Goal: Transaction & Acquisition: Book appointment/travel/reservation

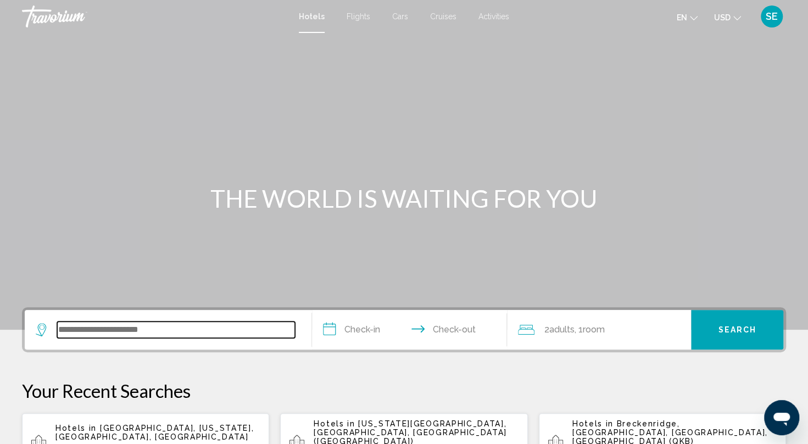
click at [130, 331] on input "Search widget" at bounding box center [176, 330] width 238 height 16
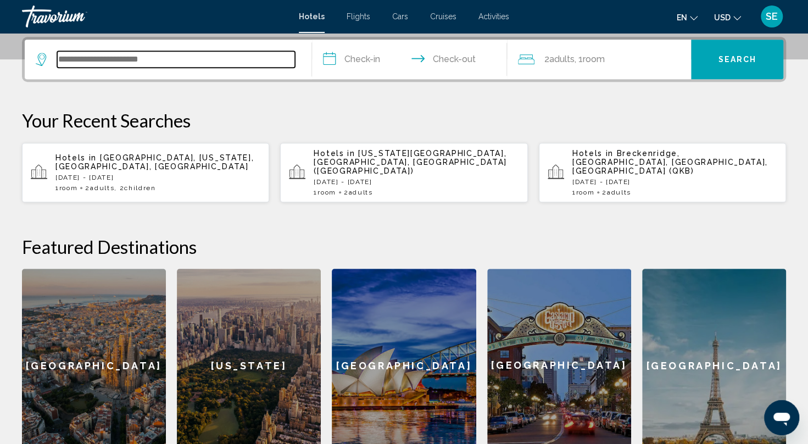
scroll to position [271, 0]
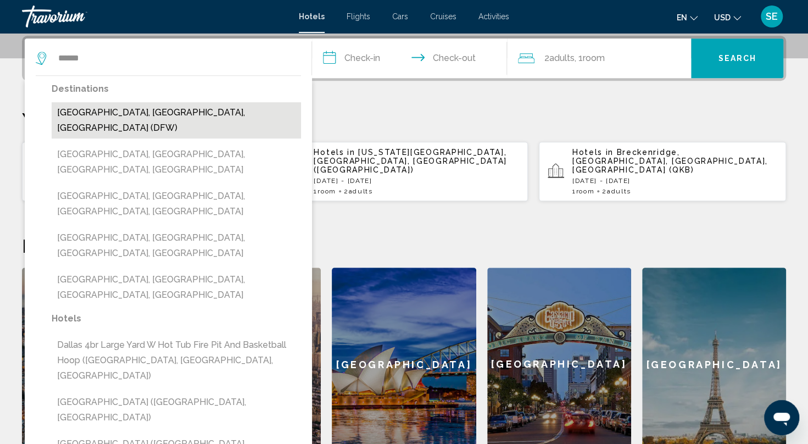
click at [168, 110] on button "[GEOGRAPHIC_DATA], [GEOGRAPHIC_DATA], [GEOGRAPHIC_DATA] (DFW)" at bounding box center [177, 120] width 250 height 36
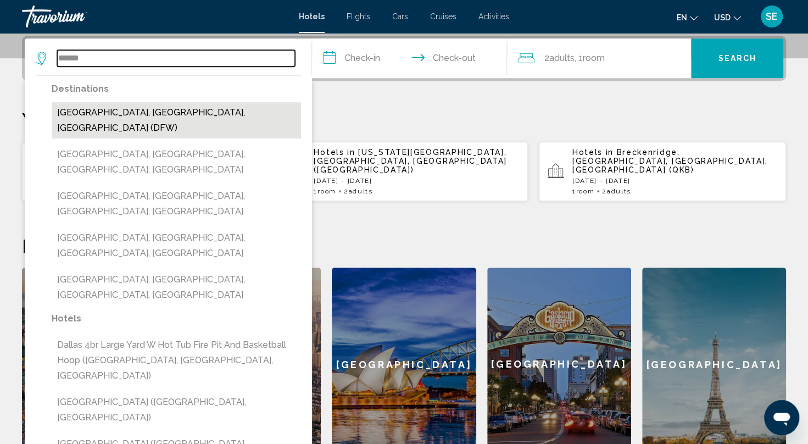
type input "**********"
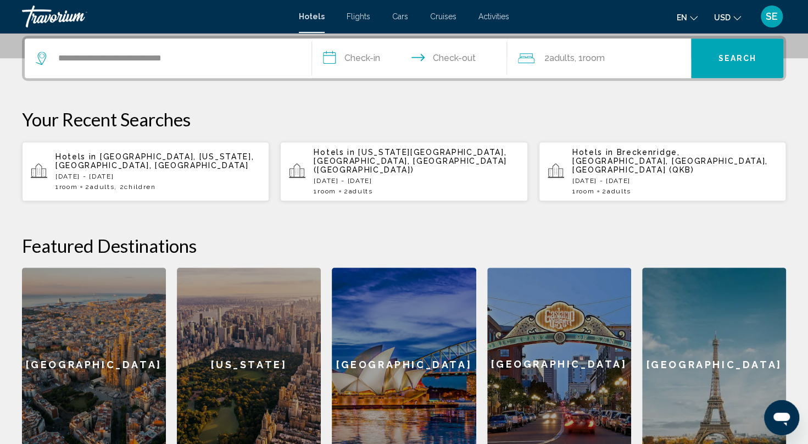
click at [356, 60] on input "**********" at bounding box center [412, 59] width 200 height 43
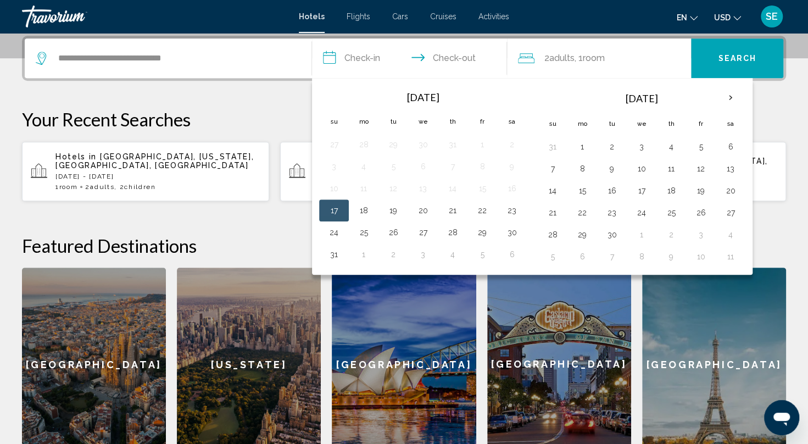
click at [732, 97] on th "Next month" at bounding box center [731, 98] width 30 height 24
click at [734, 102] on th "Next month" at bounding box center [731, 98] width 30 height 24
click at [702, 208] on button "21" at bounding box center [701, 212] width 18 height 15
click at [579, 232] on button "24" at bounding box center [583, 234] width 18 height 15
type input "**********"
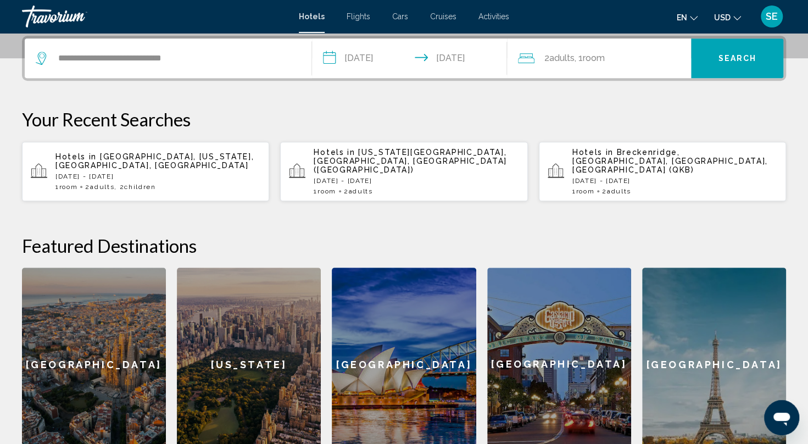
click at [752, 55] on span "Search" at bounding box center [737, 58] width 38 height 9
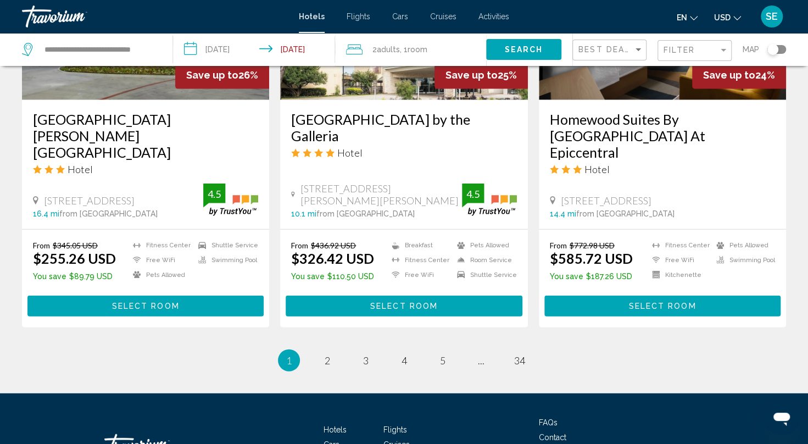
scroll to position [1462, 0]
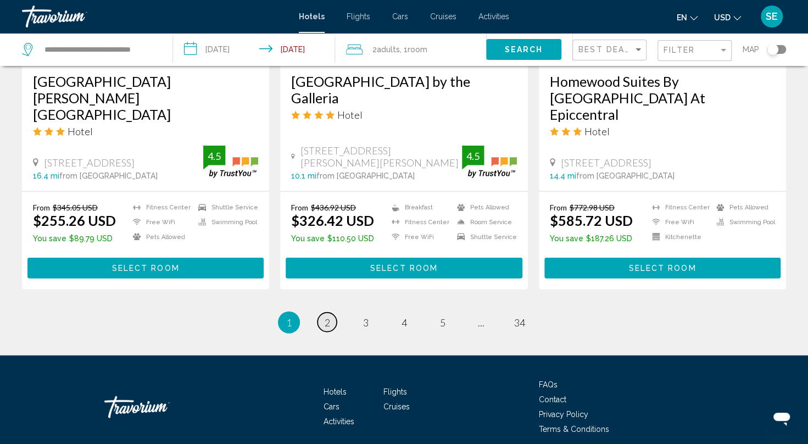
click at [328, 313] on link "page 2" at bounding box center [327, 322] width 19 height 19
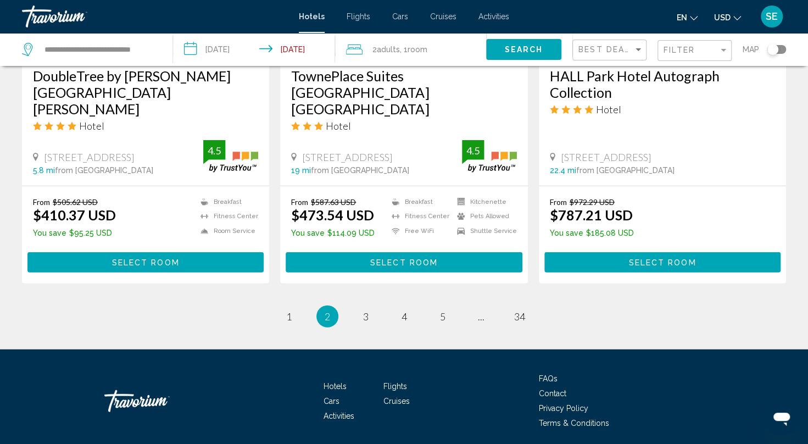
scroll to position [1473, 0]
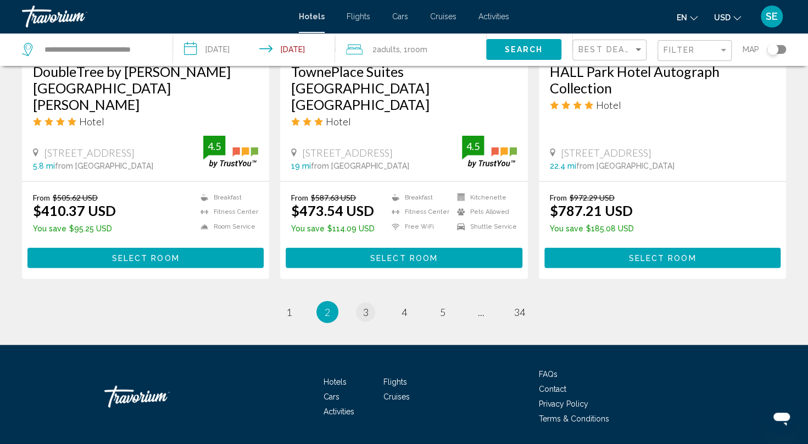
click at [373, 303] on link "page 3" at bounding box center [365, 312] width 19 height 19
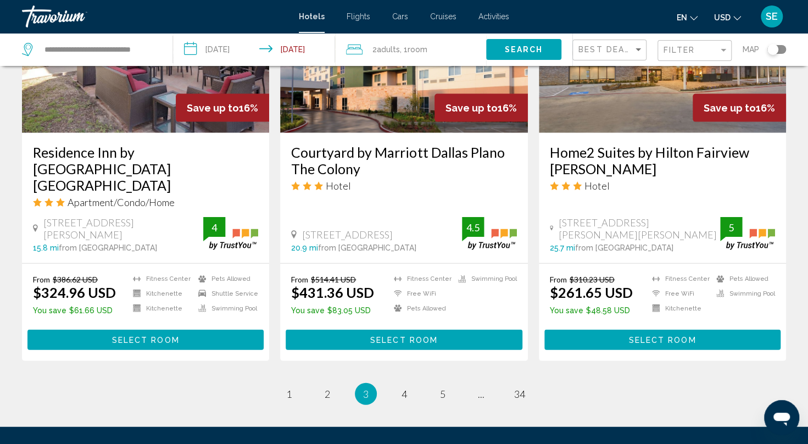
scroll to position [1473, 0]
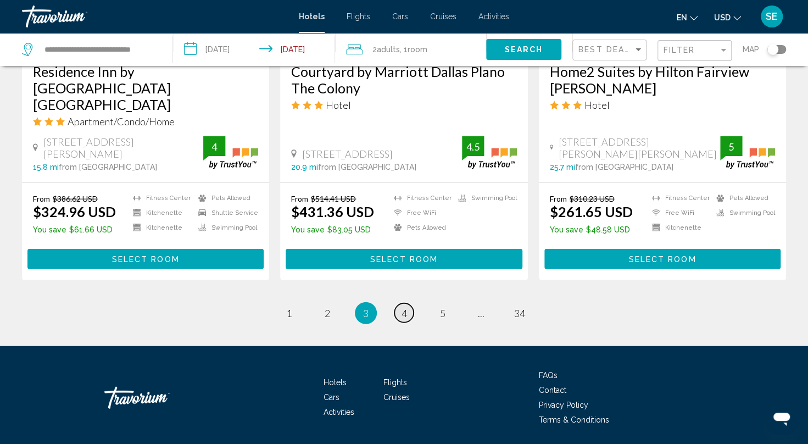
click at [405, 303] on link "page 4" at bounding box center [404, 312] width 19 height 19
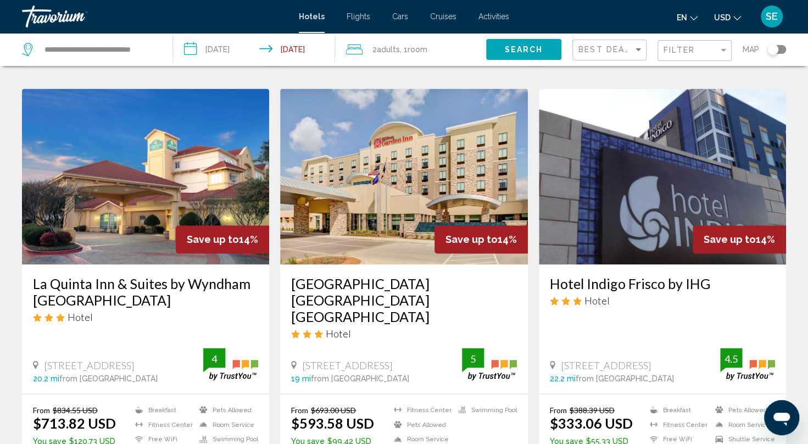
scroll to position [850, 0]
